Goal: Task Accomplishment & Management: Use online tool/utility

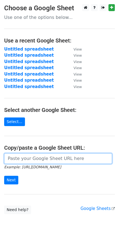
click at [93, 160] on input "url" at bounding box center [58, 159] width 108 height 11
paste input "https://docs.google.com/spreadsheets/d/1J1eiUtB7CtLihkqgaPHI6az0ll7fN1UmT4IZxYt…"
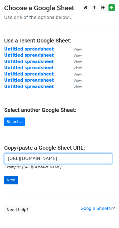
type input "https://docs.google.com/spreadsheets/d/1J1eiUtB7CtLihkqgaPHI6az0ll7fN1UmT4IZxYt…"
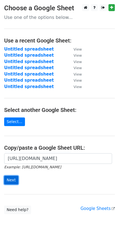
scroll to position [0, 0]
click at [11, 179] on input "Next" at bounding box center [11, 180] width 14 height 9
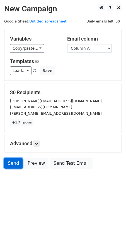
click at [13, 162] on link "Send" at bounding box center [13, 163] width 18 height 11
